Goal: Obtain resource: Download file/media

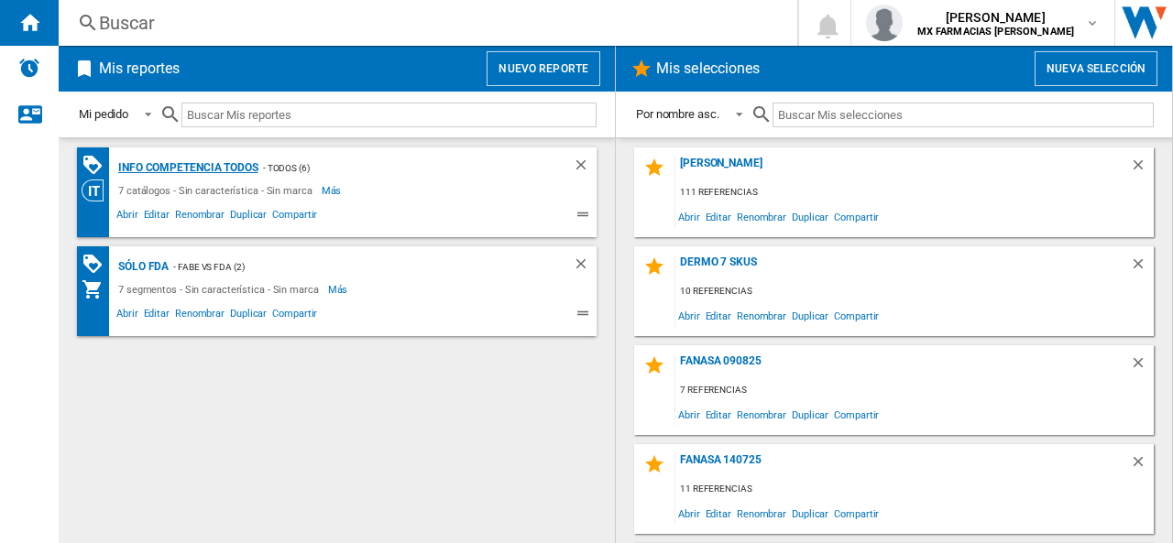
click at [227, 170] on div "Info competencia Todos" at bounding box center [186, 168] width 145 height 23
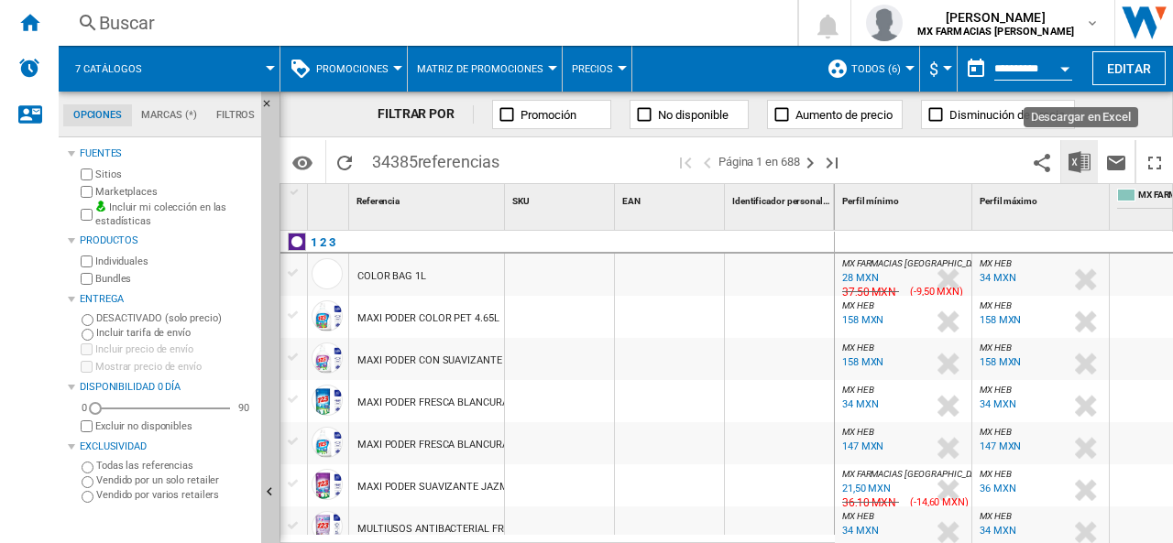
click at [1078, 160] on img "Descargar en Excel" at bounding box center [1080, 162] width 22 height 22
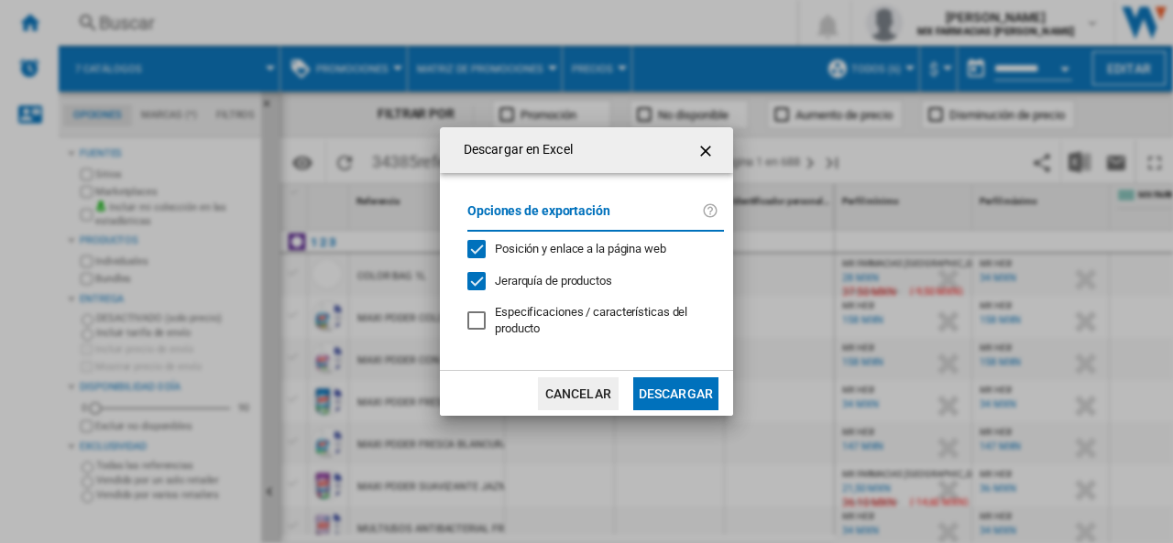
click at [660, 391] on button "Descargar" at bounding box center [675, 394] width 85 height 33
